Goal: Navigation & Orientation: Find specific page/section

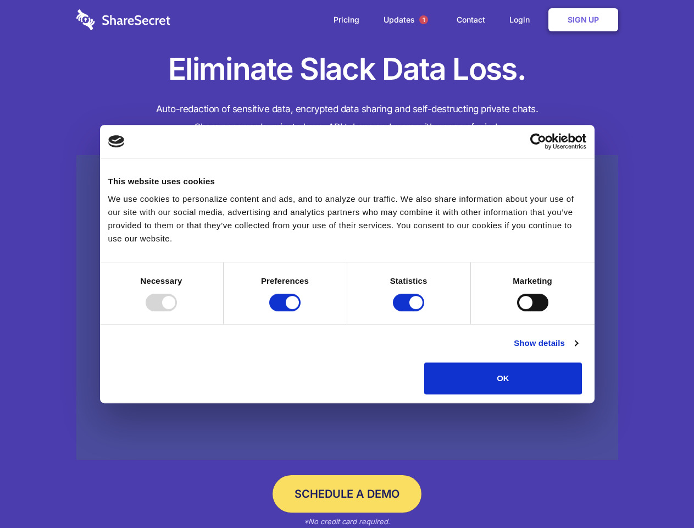
click at [177, 311] on div at bounding box center [161, 303] width 31 height 18
click at [301, 311] on input "Preferences" at bounding box center [284, 303] width 31 height 18
checkbox input "false"
click at [410, 311] on input "Statistics" at bounding box center [408, 303] width 31 height 18
checkbox input "false"
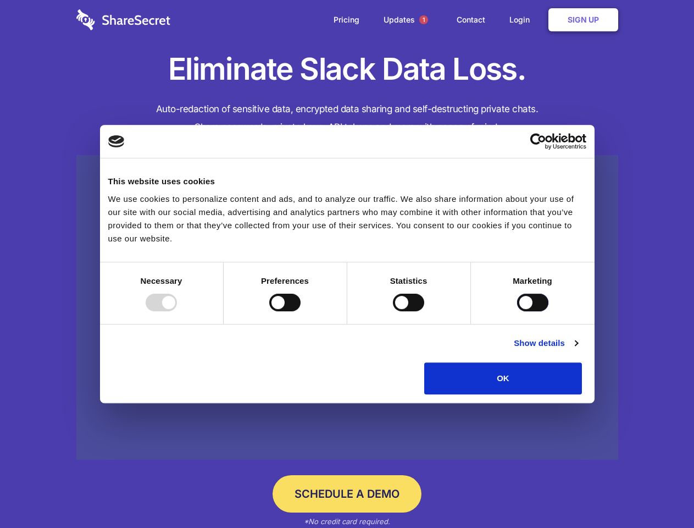
click at [517, 311] on input "Marketing" at bounding box center [532, 303] width 31 height 18
checkbox input "true"
click at [578, 350] on link "Show details" at bounding box center [546, 342] width 64 height 13
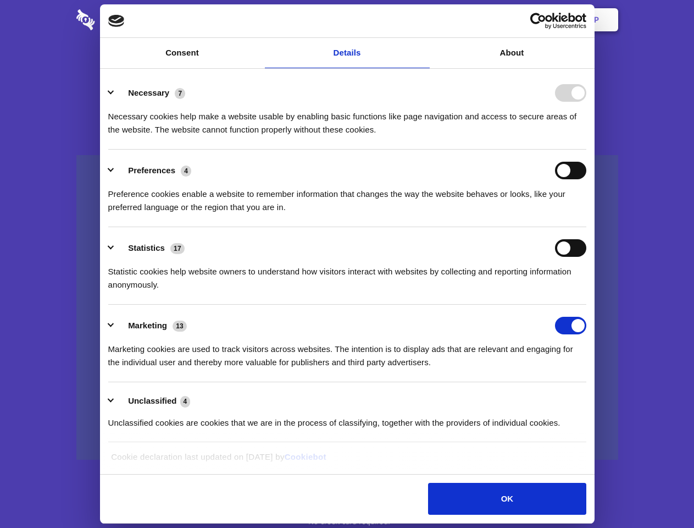
click at [587, 136] on div "Necessary cookies help make a website usable by enabling basic functions like p…" at bounding box center [347, 119] width 478 height 35
click at [423, 20] on span "1" at bounding box center [423, 19] width 9 height 9
